Goal: Transaction & Acquisition: Register for event/course

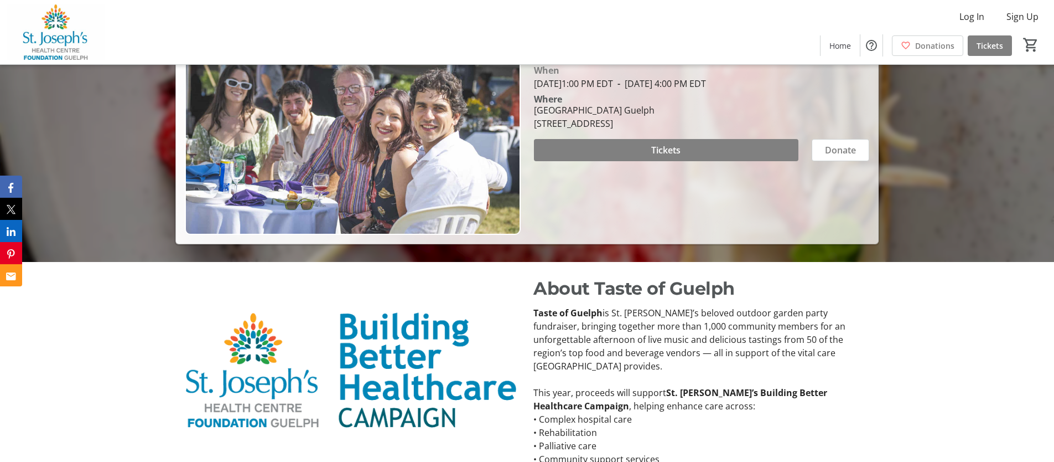
scroll to position [151, 0]
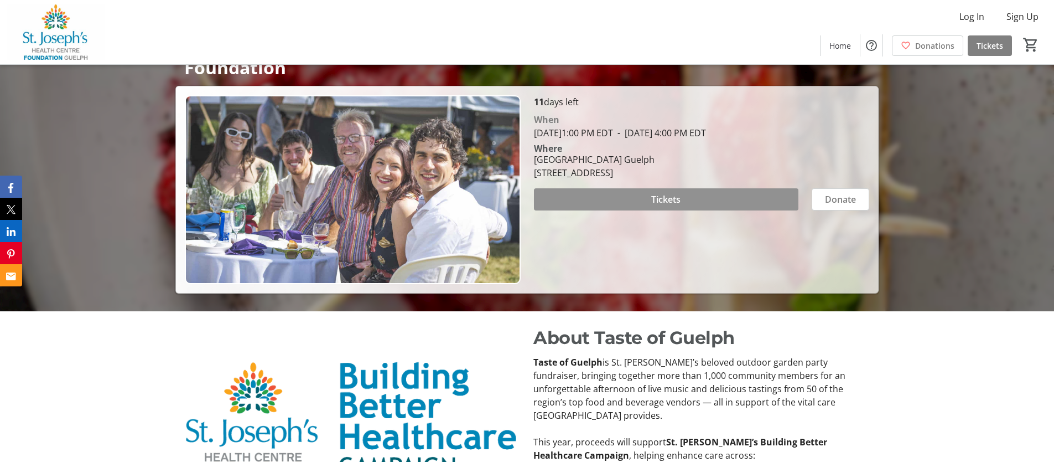
click at [616, 198] on span at bounding box center [666, 199] width 265 height 27
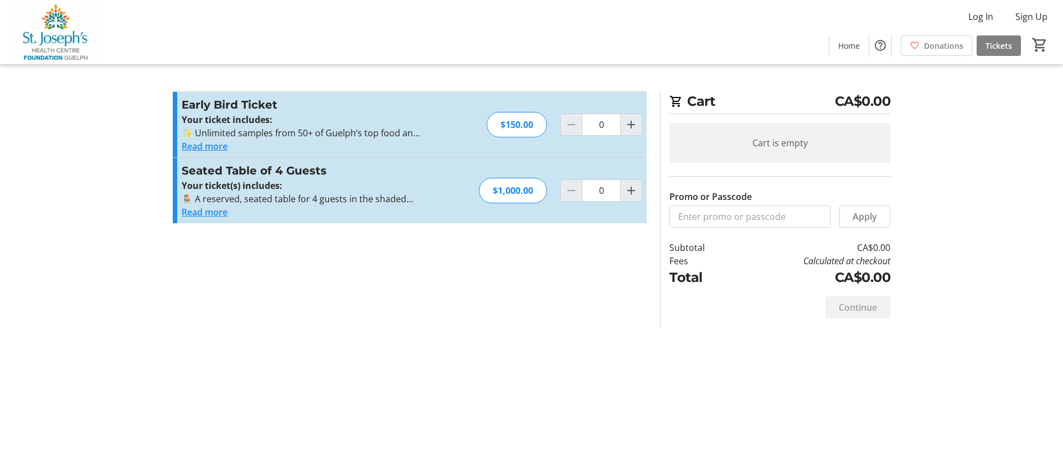
click at [195, 149] on button "Read more" at bounding box center [205, 145] width 46 height 13
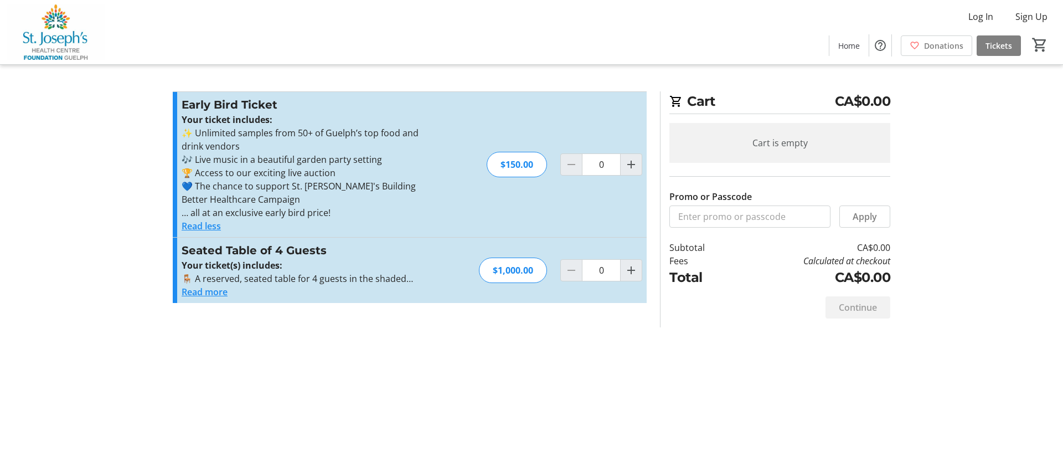
drag, startPoint x: 270, startPoint y: 130, endPoint x: 412, endPoint y: 131, distance: 142.8
click at [412, 131] on p "✨ Unlimited samples from 50+ of Guelph’s top food and drink vendors" at bounding box center [303, 139] width 242 height 27
drag, startPoint x: 201, startPoint y: 158, endPoint x: 380, endPoint y: 161, distance: 178.2
click at [380, 161] on p "🎶 Live music in a beautiful garden party setting" at bounding box center [303, 159] width 242 height 13
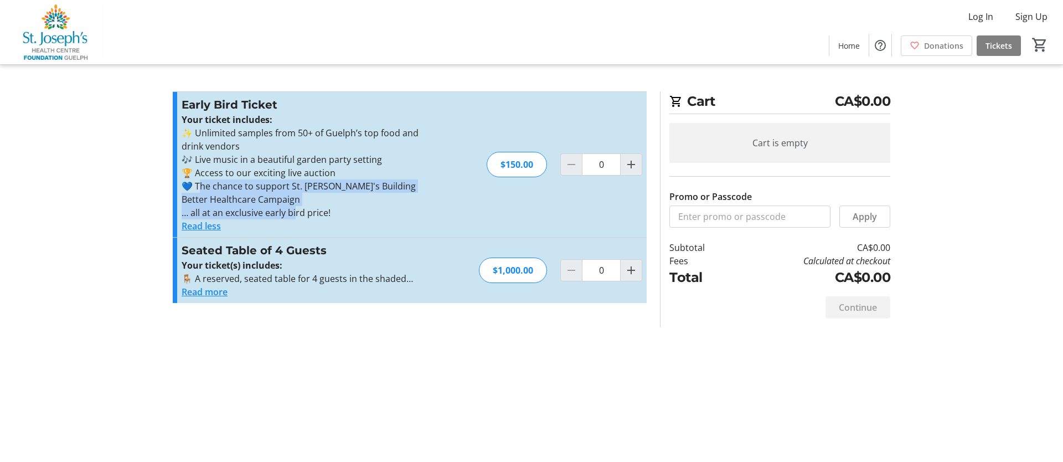
drag, startPoint x: 195, startPoint y: 189, endPoint x: 293, endPoint y: 206, distance: 99.5
click at [293, 206] on div "Your ticket includes: ✨ Unlimited samples from 50+ of Guelph’s top food and dri…" at bounding box center [303, 166] width 242 height 106
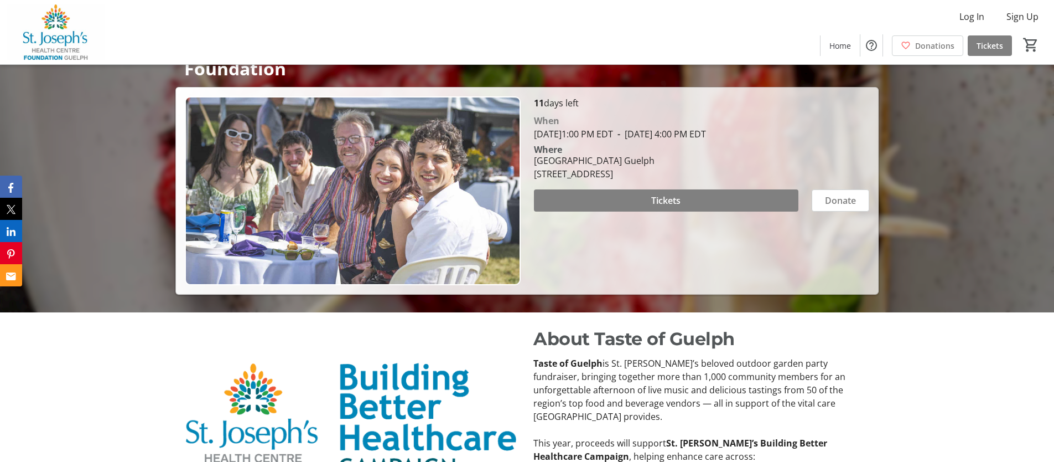
scroll to position [151, 0]
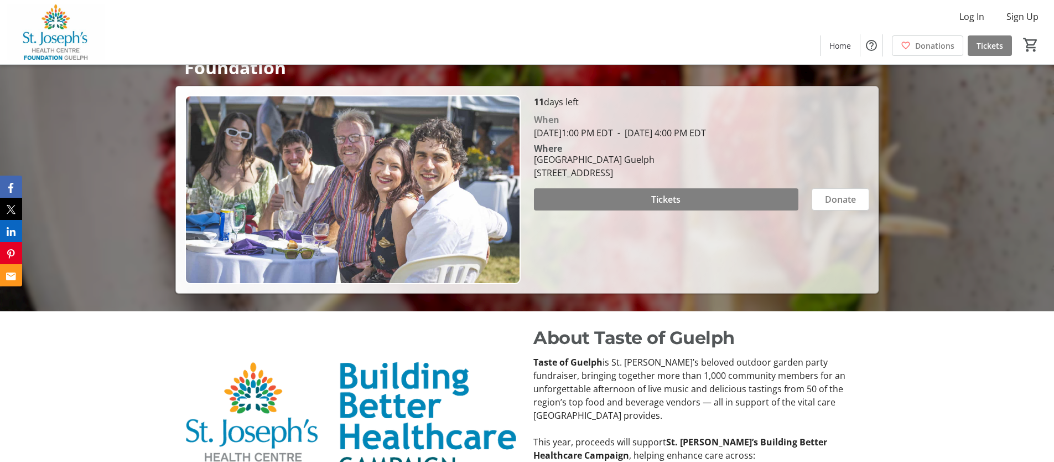
drag, startPoint x: 620, startPoint y: 129, endPoint x: 804, endPoint y: 128, distance: 183.8
click at [706, 128] on tr-event-date-display "[DATE] 1:00 PM EDT - [DATE] 4:00 PM EDT" at bounding box center [620, 133] width 172 height 12
